Goal: Communication & Community: Share content

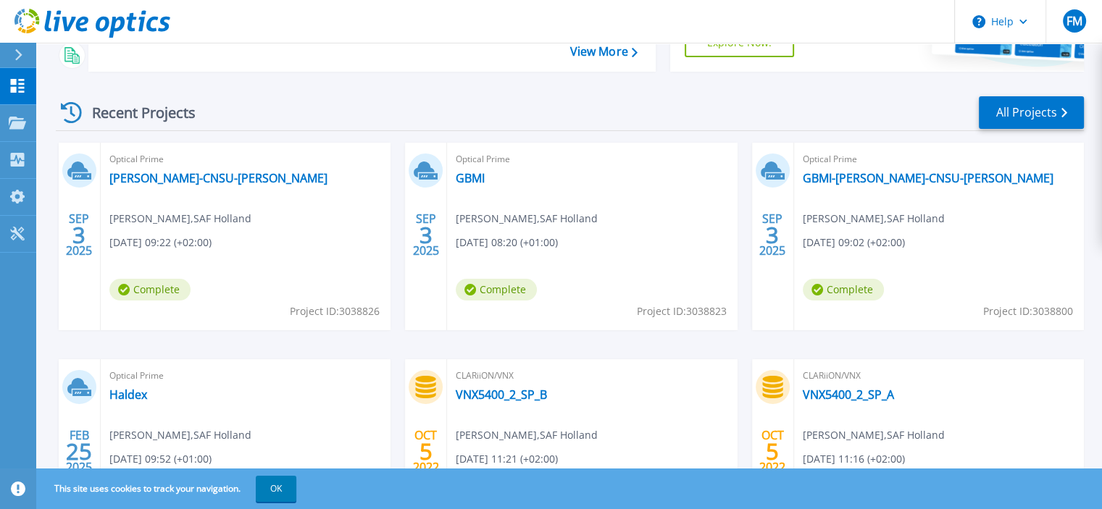
scroll to position [148, 0]
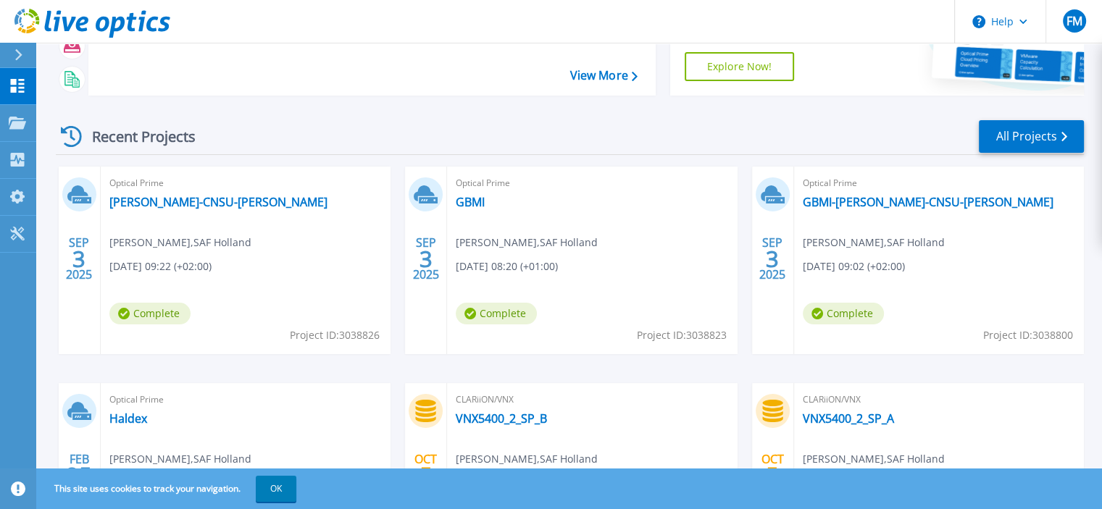
click at [159, 193] on div "Optical Prime HUSZ-CNSU-INNA Frank Michel , SAF Holland 09/03/2025, 09:22 (+02:…" at bounding box center [246, 261] width 290 height 188
click at [159, 199] on link "HUSZ-CNSU-INNA" at bounding box center [218, 202] width 218 height 14
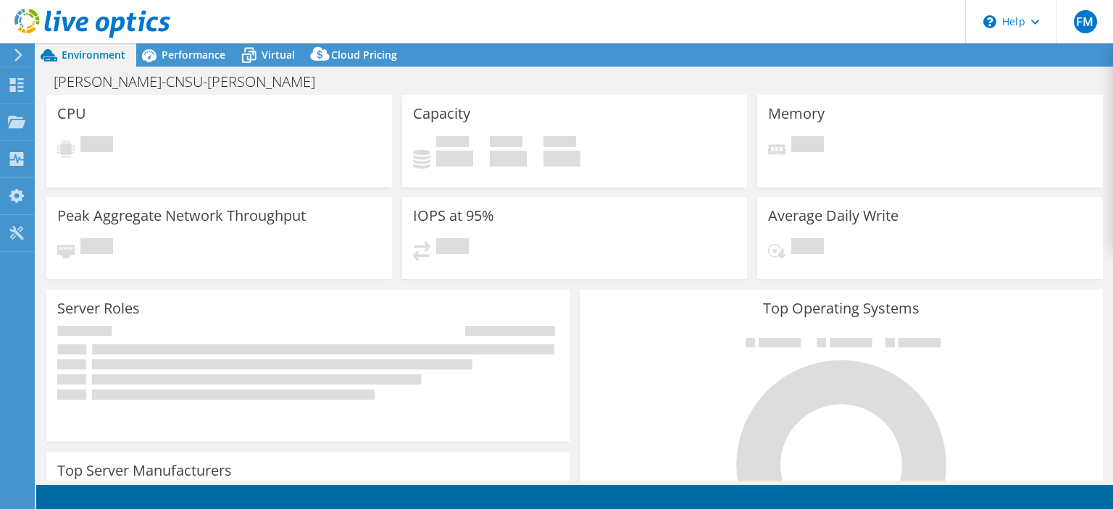
select select "USD"
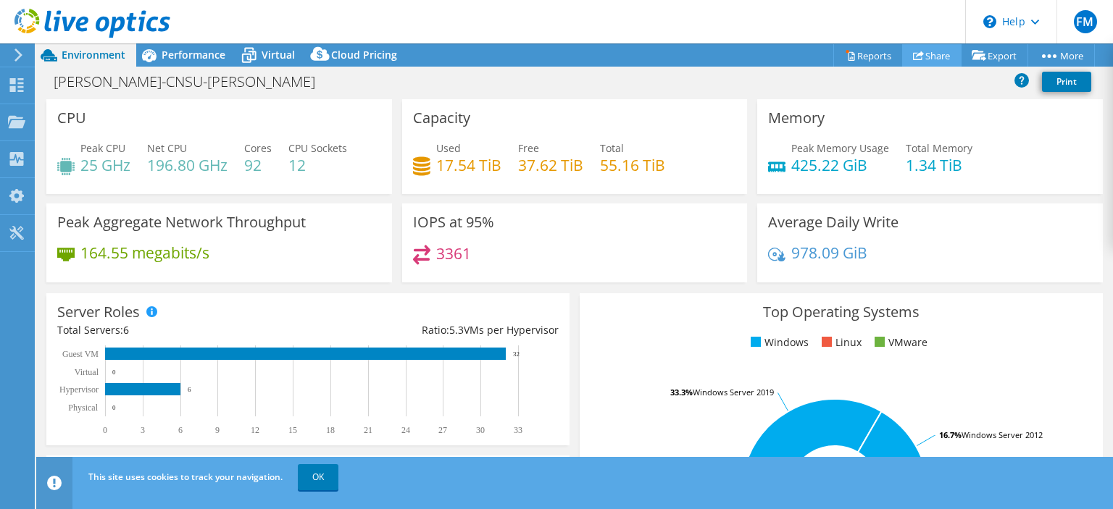
click at [925, 53] on link "Share" at bounding box center [931, 55] width 59 height 22
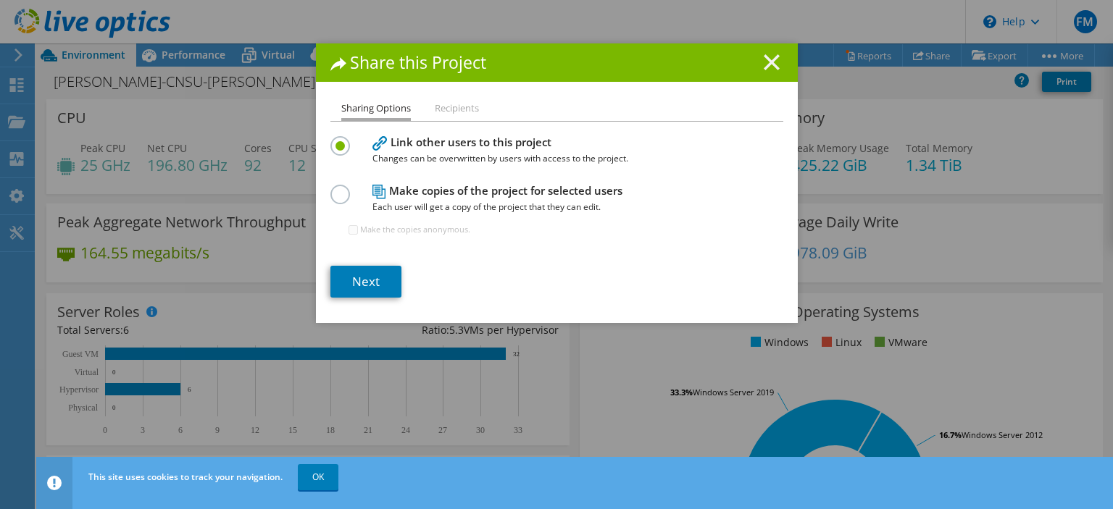
click at [770, 60] on icon at bounding box center [772, 62] width 16 height 16
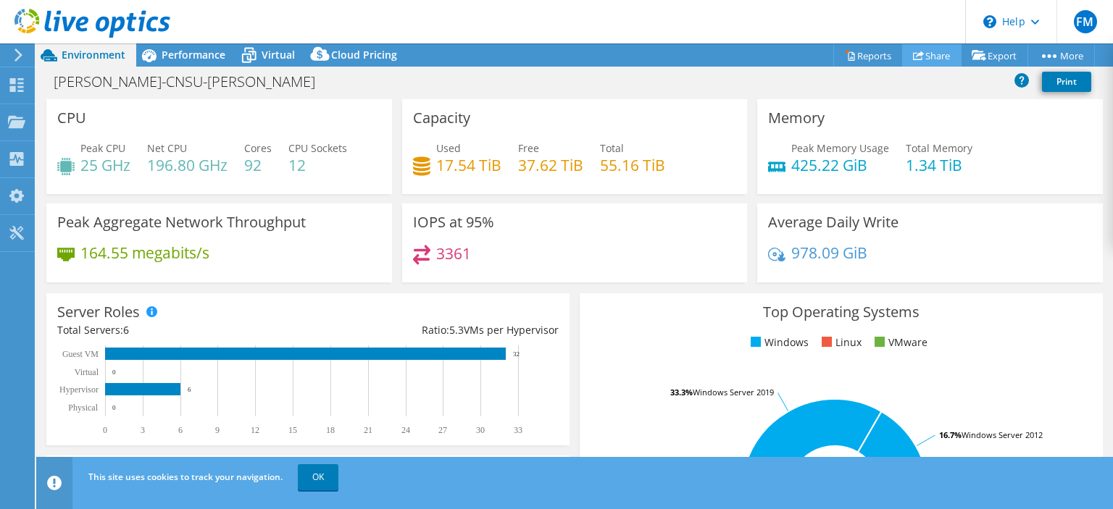
click at [927, 51] on link "Share" at bounding box center [931, 55] width 59 height 22
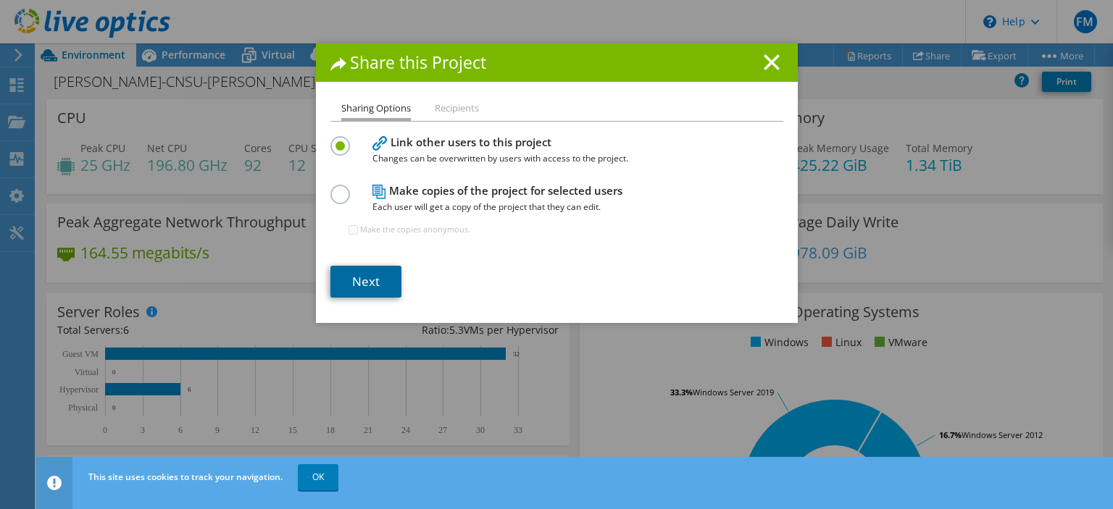
click at [348, 273] on link "Next" at bounding box center [365, 282] width 71 height 32
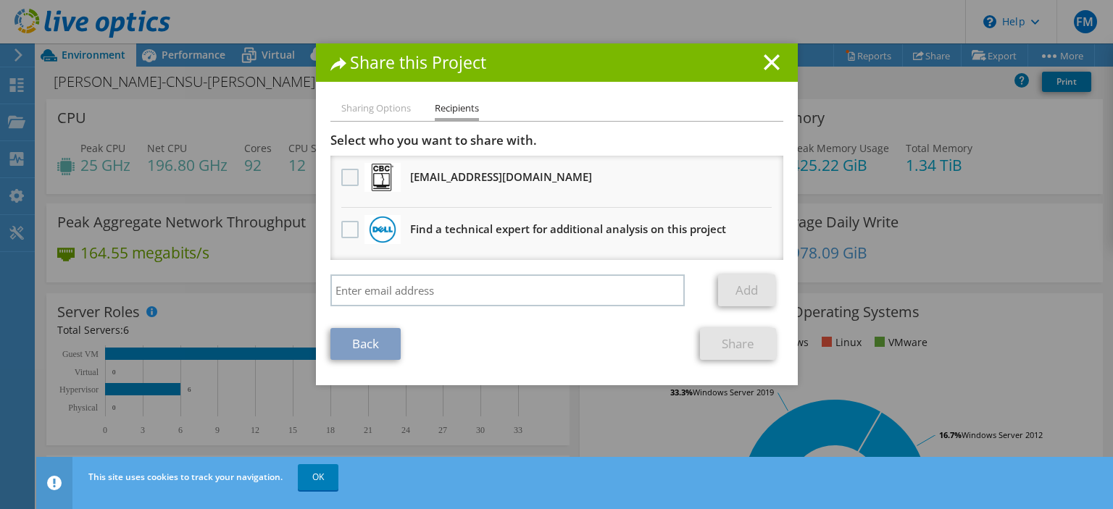
click at [343, 179] on label at bounding box center [351, 177] width 21 height 17
click at [0, 0] on input "checkbox" at bounding box center [0, 0] width 0 height 0
click at [725, 338] on link "Share" at bounding box center [738, 344] width 76 height 32
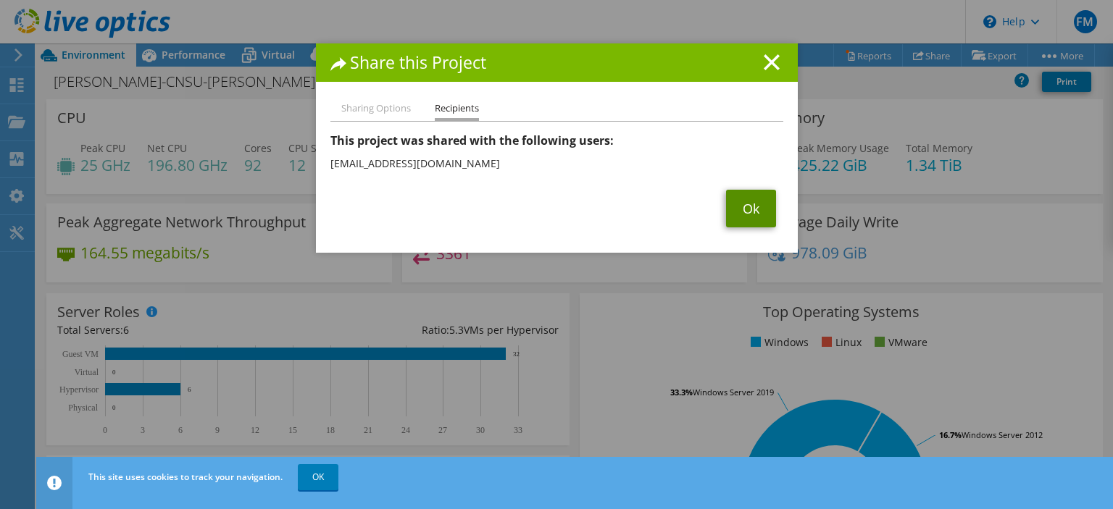
click at [739, 203] on link "Ok" at bounding box center [751, 209] width 50 height 38
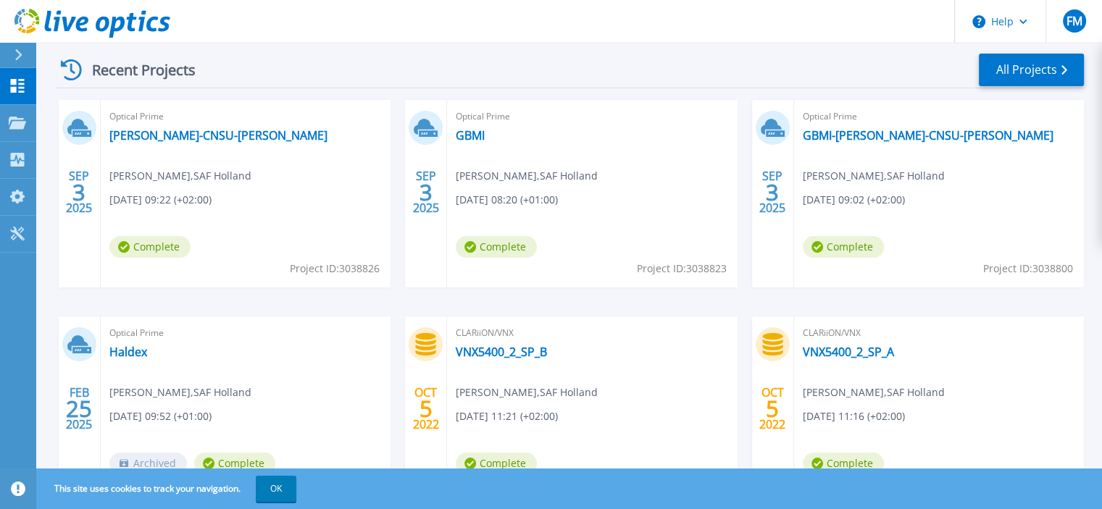
scroll to position [217, 0]
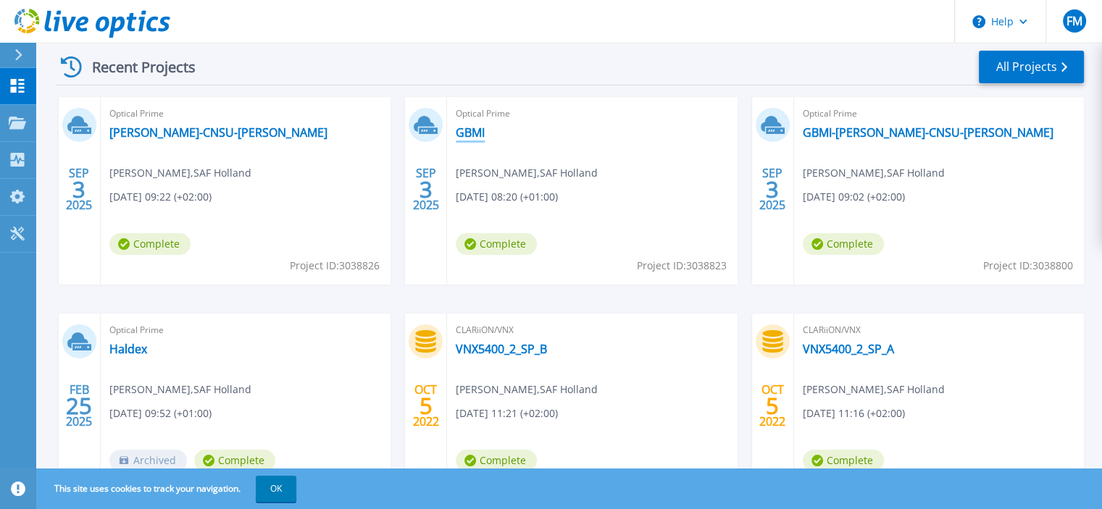
click at [470, 130] on link "GBMI" at bounding box center [470, 132] width 29 height 14
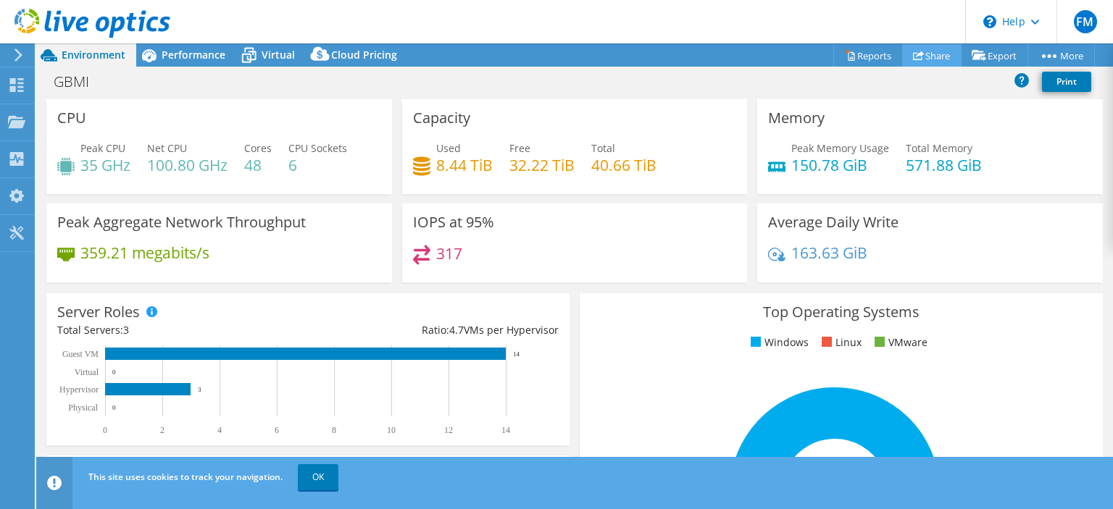
click at [923, 54] on link "Share" at bounding box center [931, 55] width 59 height 22
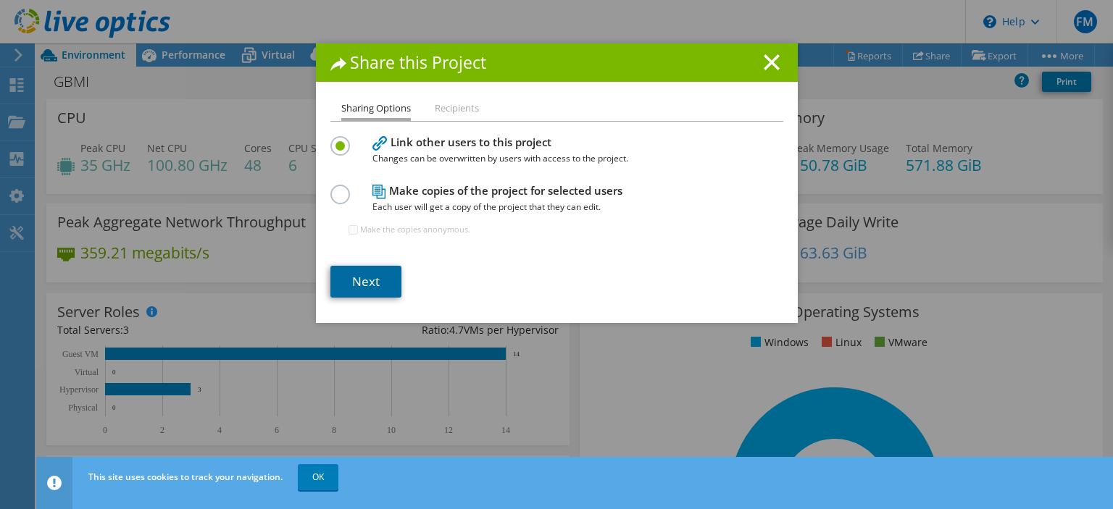
click at [361, 278] on link "Next" at bounding box center [365, 282] width 71 height 32
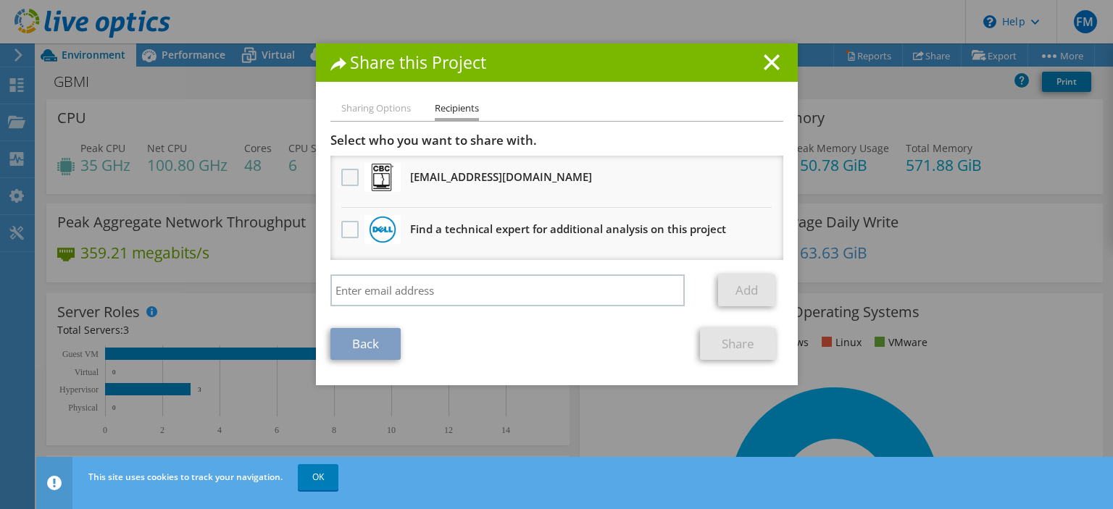
click at [341, 177] on label at bounding box center [351, 177] width 21 height 17
click at [0, 0] on input "checkbox" at bounding box center [0, 0] width 0 height 0
click at [733, 336] on link "Share" at bounding box center [738, 344] width 76 height 32
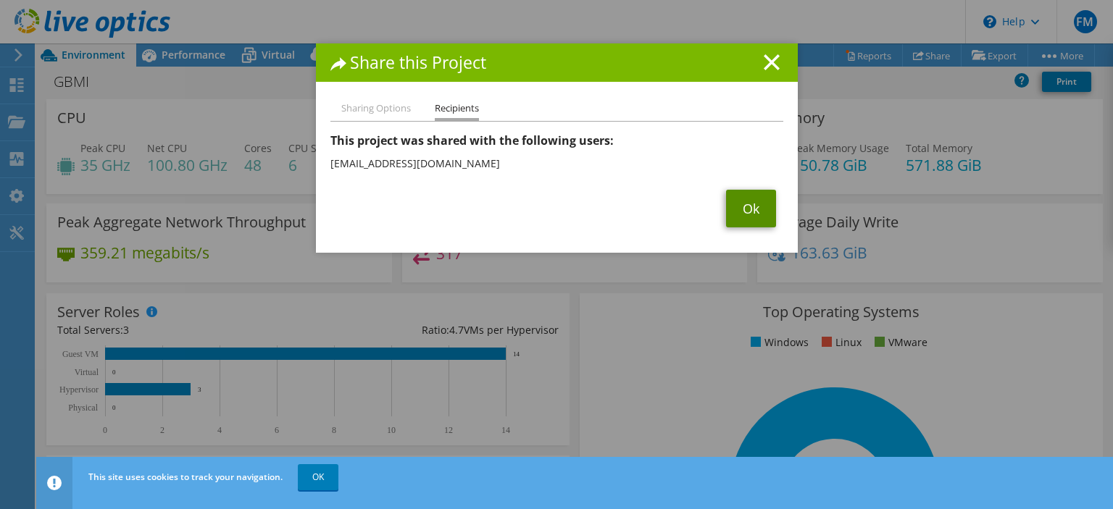
click at [750, 198] on link "Ok" at bounding box center [751, 209] width 50 height 38
